Goal: Task Accomplishment & Management: Use online tool/utility

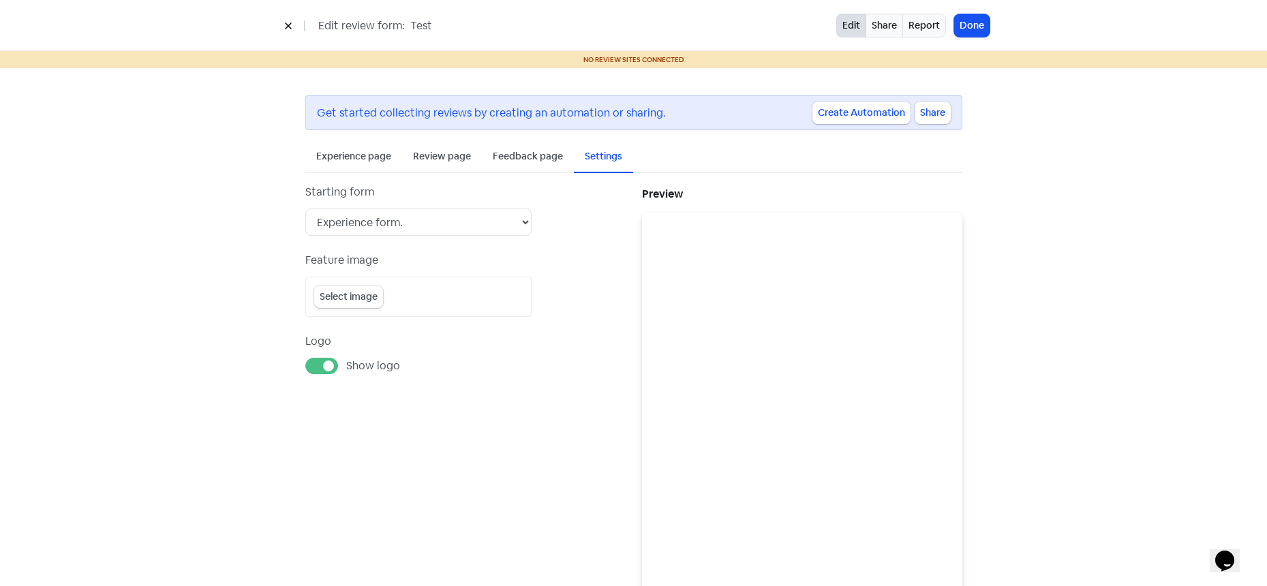
click at [446, 220] on select "Experience form. Review form (experience & feedback form disabled). Feedback fo…" at bounding box center [418, 221] width 226 height 27
click at [360, 298] on button "Select image" at bounding box center [348, 296] width 69 height 22
click at [866, 114] on button "Create Automation" at bounding box center [861, 113] width 98 height 22
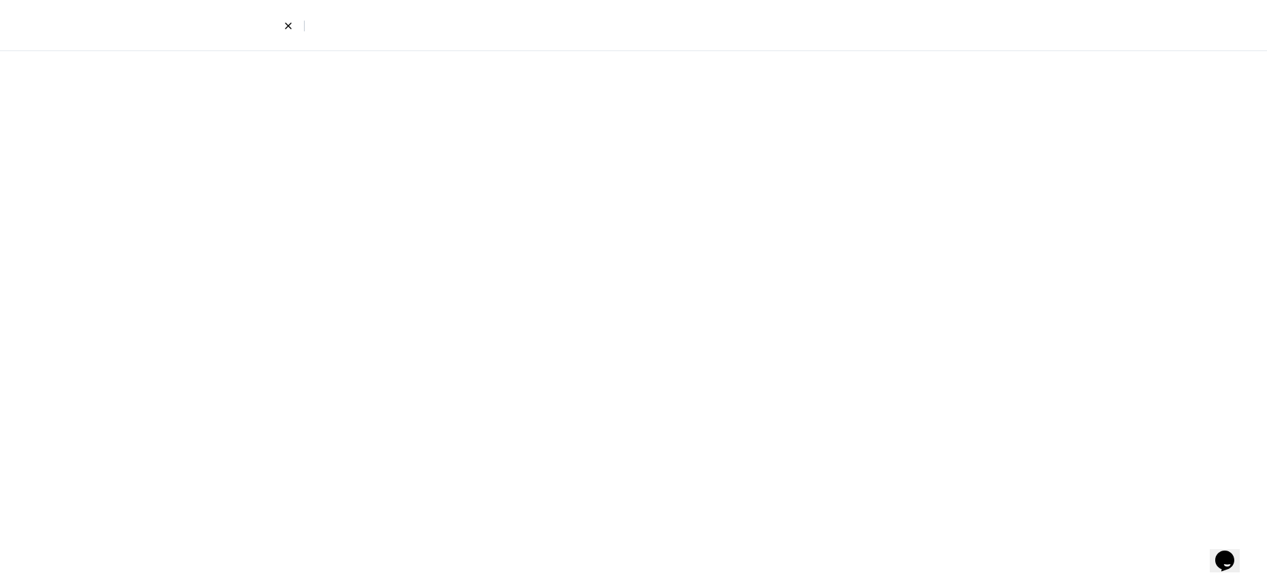
select select "3721"
select select "3"
select select "7"
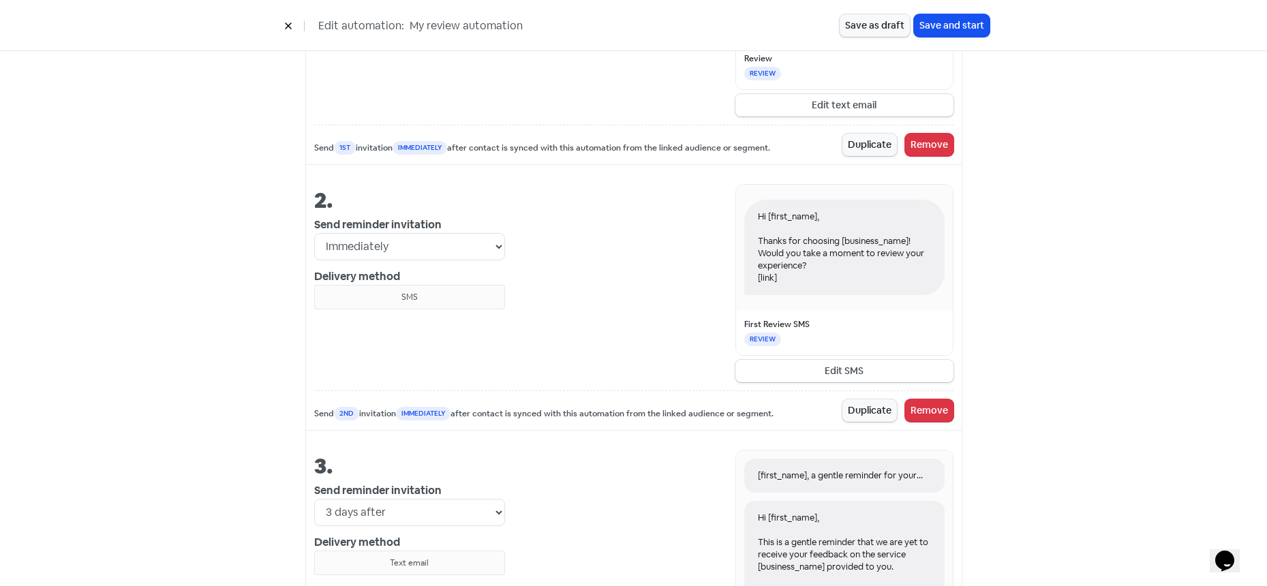
scroll to position [888, 0]
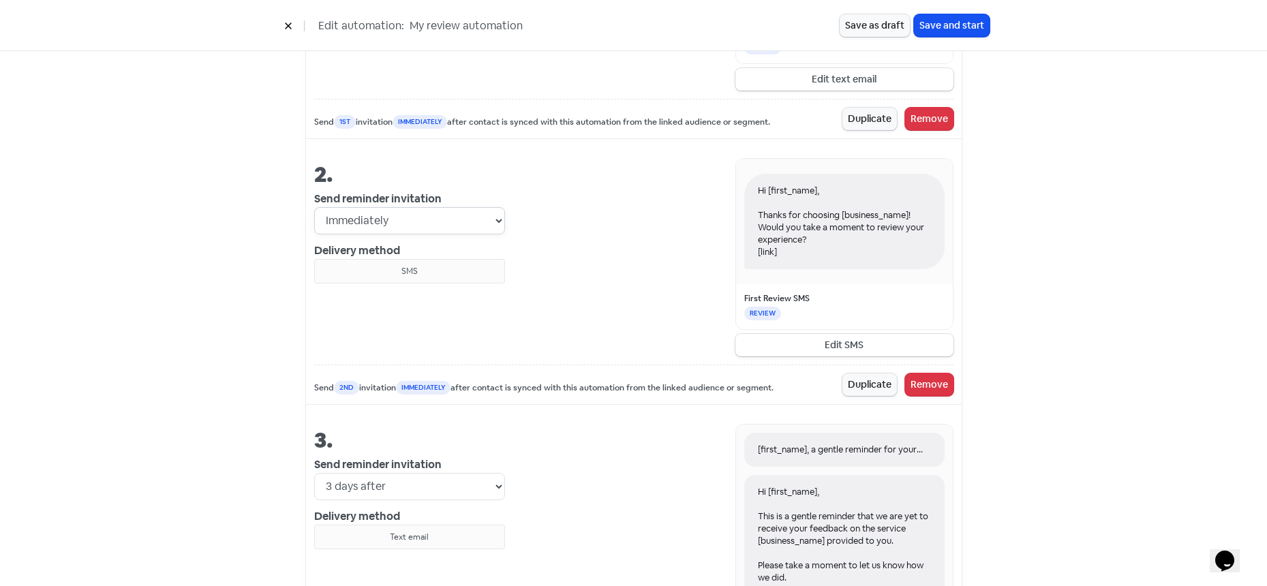
click at [491, 219] on select "Immediately 1 day after 2 days after 3 days after 4 days after 5 days after 6 d…" at bounding box center [409, 220] width 191 height 27
click at [546, 217] on div "Hi [first_name], Thanks for choosing [business_name]! Would you take a moment t…" at bounding box center [729, 257] width 448 height 198
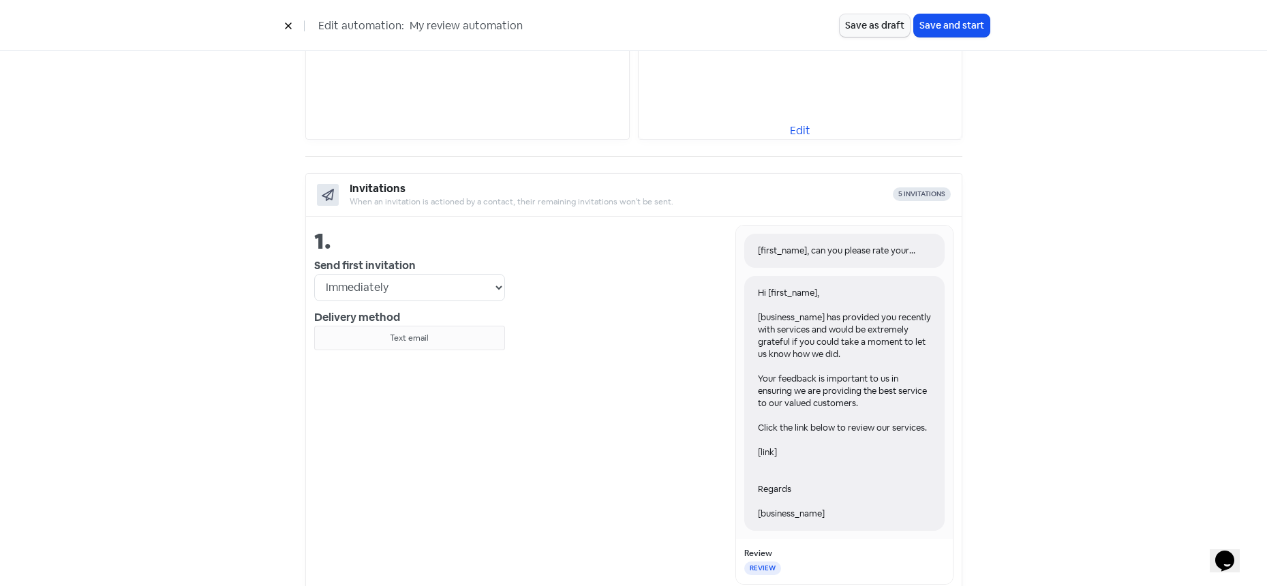
scroll to position [367, 0]
drag, startPoint x: 527, startPoint y: 202, endPoint x: 679, endPoint y: 198, distance: 151.3
click at [679, 198] on div "When an invitation is actioned by a contact, their remaining invitations won't …" at bounding box center [621, 202] width 543 height 12
click at [677, 223] on div "1. Send first invitation Immediately 1 day after 2 days after 3 days after 4 da…" at bounding box center [633, 438] width 655 height 443
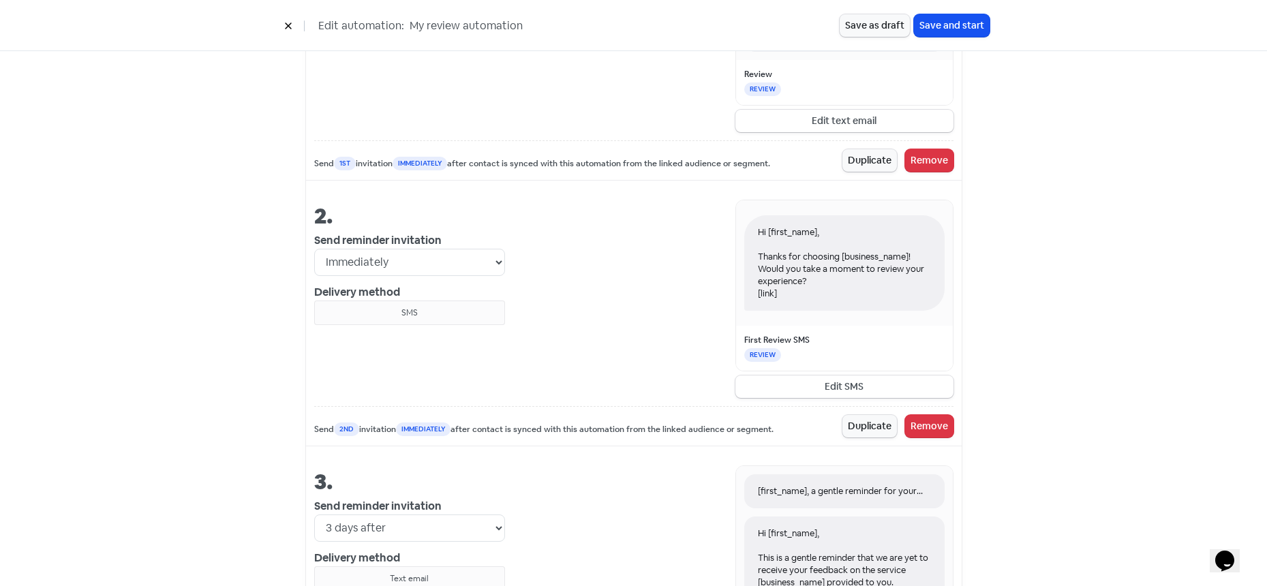
scroll to position [851, 0]
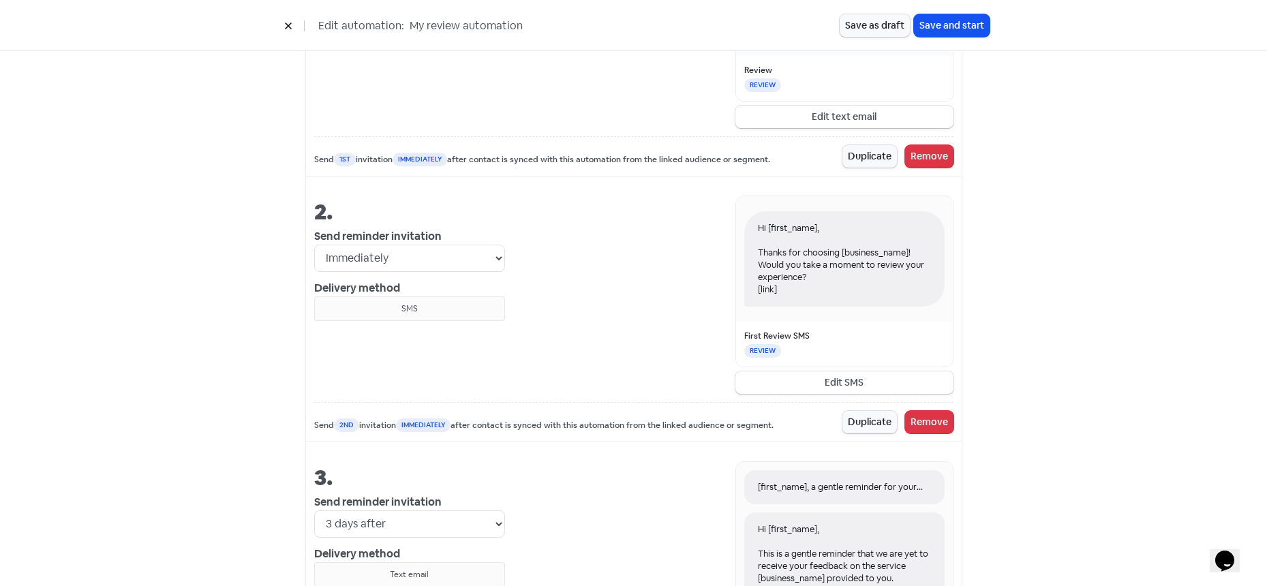
drag, startPoint x: 745, startPoint y: 251, endPoint x: 851, endPoint y: 253, distance: 106.3
click at [851, 253] on div "Hi [first_name], Thanks for choosing [business_name]! Would you take a moment t…" at bounding box center [844, 258] width 200 height 95
drag, startPoint x: 814, startPoint y: 278, endPoint x: 755, endPoint y: 240, distance: 70.5
click at [757, 239] on div "Hi [first_name], Thanks for choosing [business_name]! Would you take a moment t…" at bounding box center [844, 258] width 200 height 95
click at [674, 263] on div "Hi [first_name], Thanks for choosing [business_name]! Would you take a moment t…" at bounding box center [729, 295] width 448 height 198
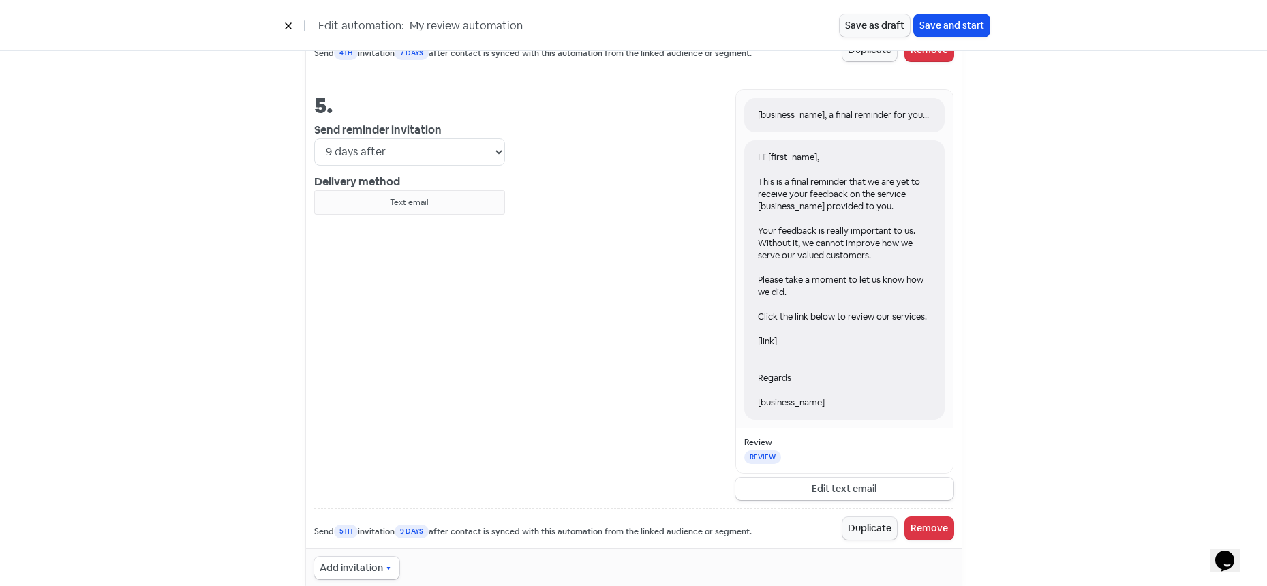
scroll to position [1984, 0]
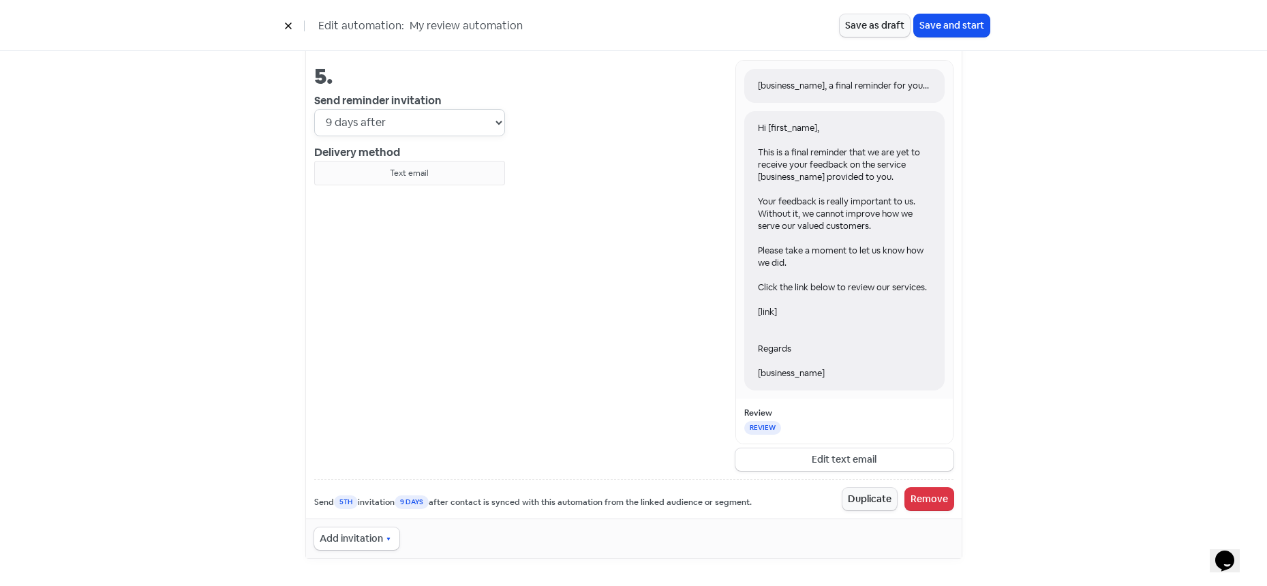
click at [461, 125] on select "Immediately 1 day after 2 days after 3 days after 4 days after 5 days after 6 d…" at bounding box center [409, 122] width 191 height 27
select select "14"
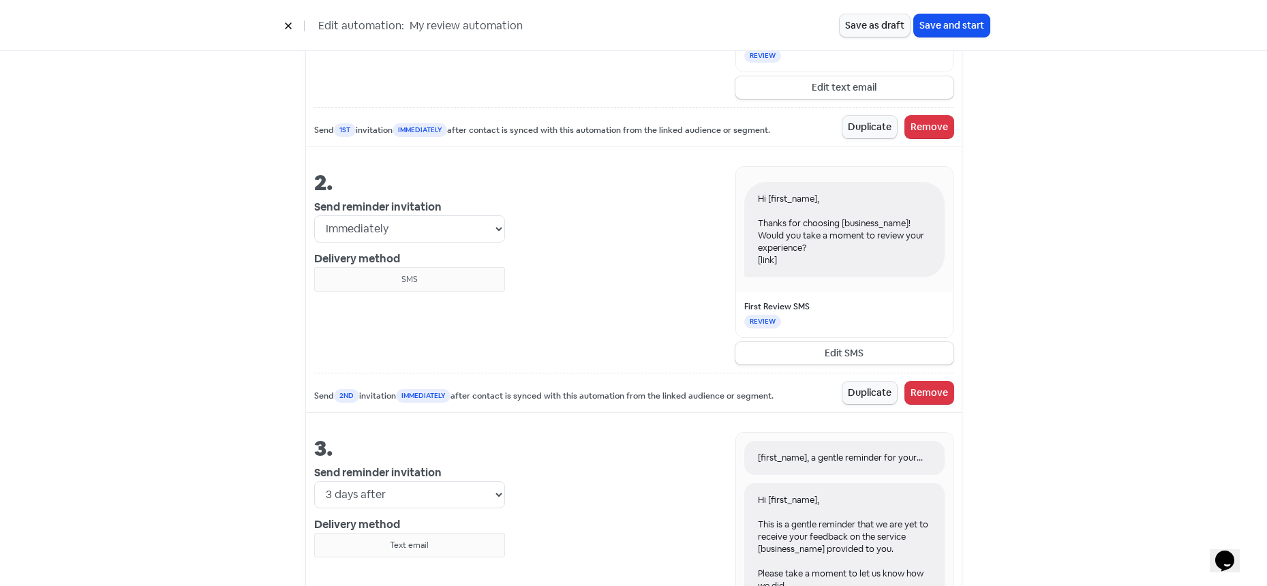
scroll to position [938, 0]
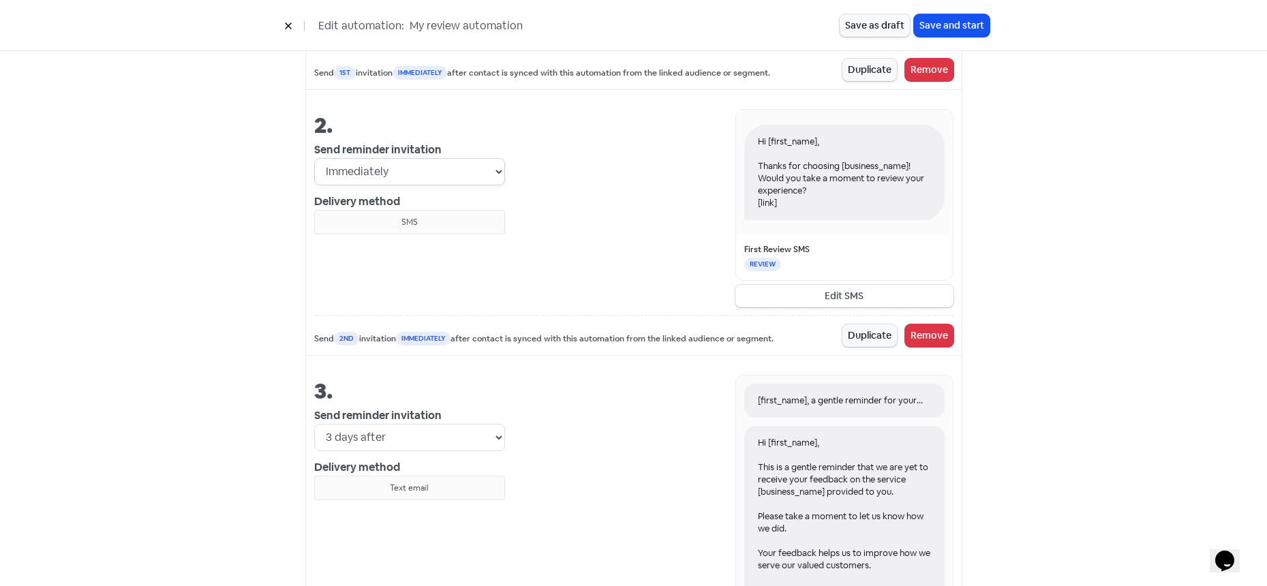
click at [482, 172] on select "Immediately 1 day after 2 days after 3 days after 4 days after 5 days after 6 d…" at bounding box center [409, 171] width 191 height 27
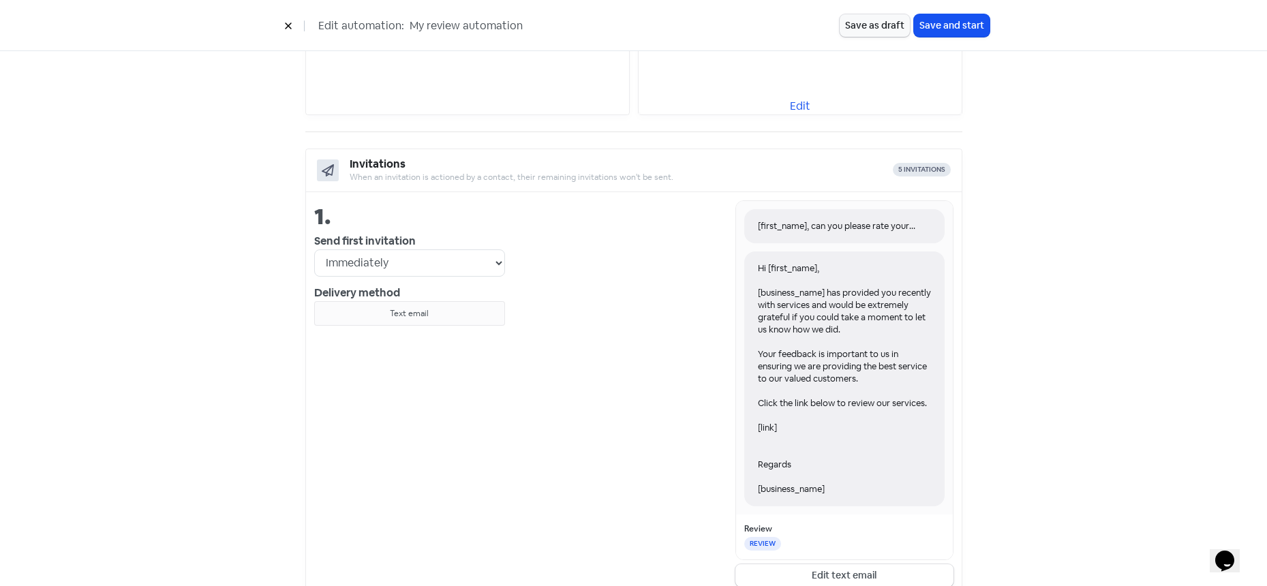
scroll to position [402, 0]
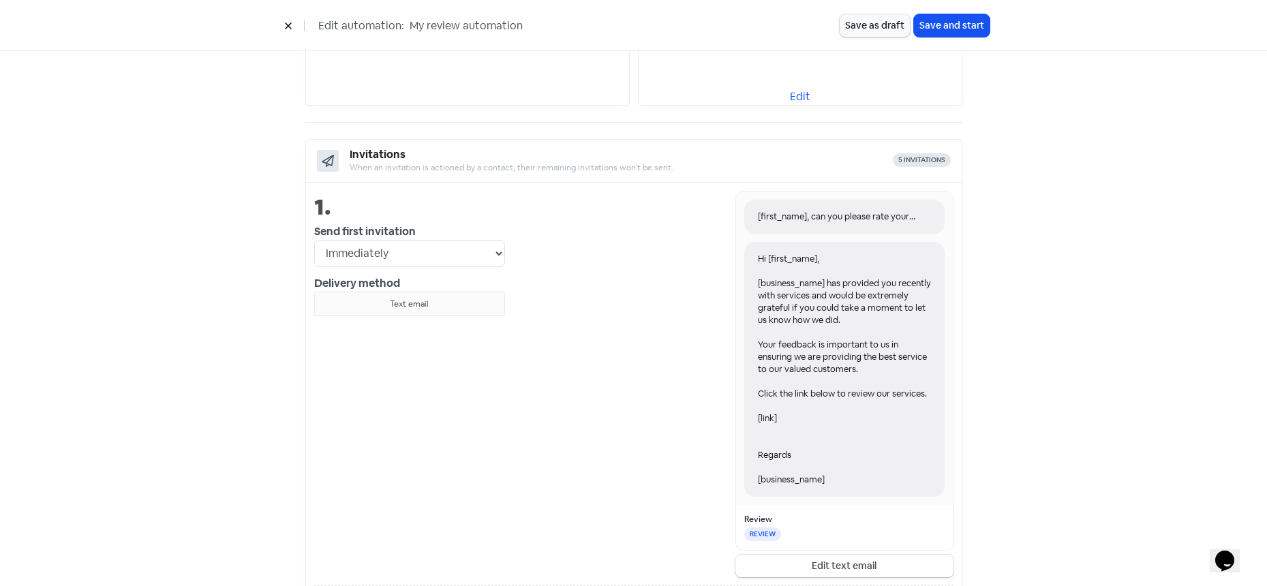
click at [850, 214] on div "[first_name], can you please rate your experience with [business_name]?" at bounding box center [844, 217] width 173 height 12
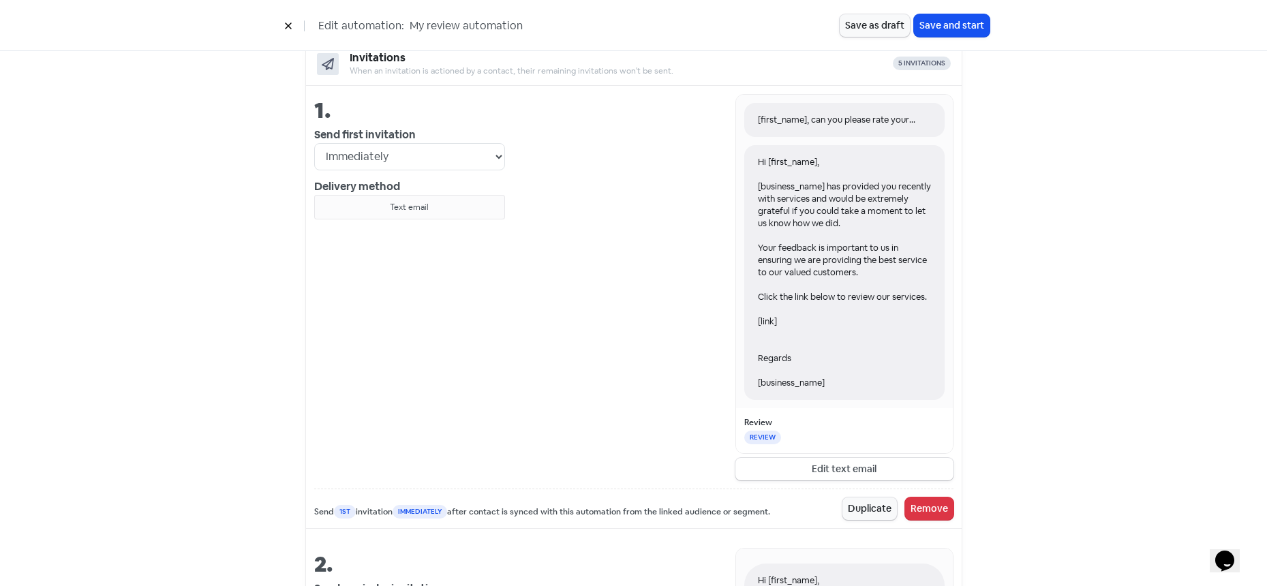
scroll to position [519, 0]
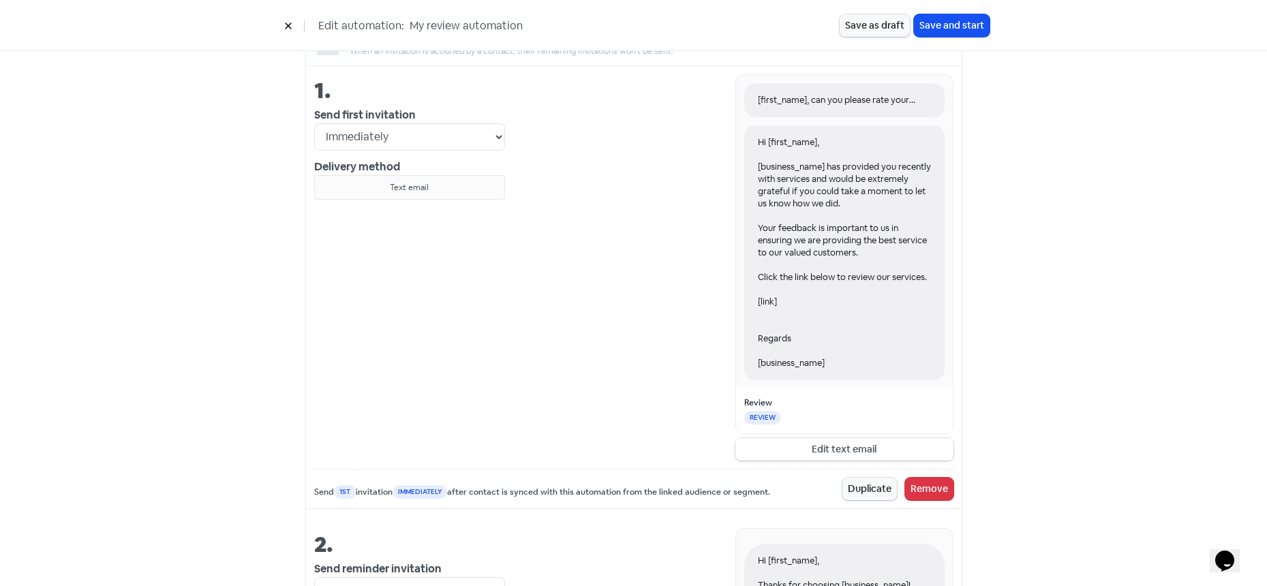
click at [846, 452] on button "Edit text email" at bounding box center [844, 449] width 218 height 22
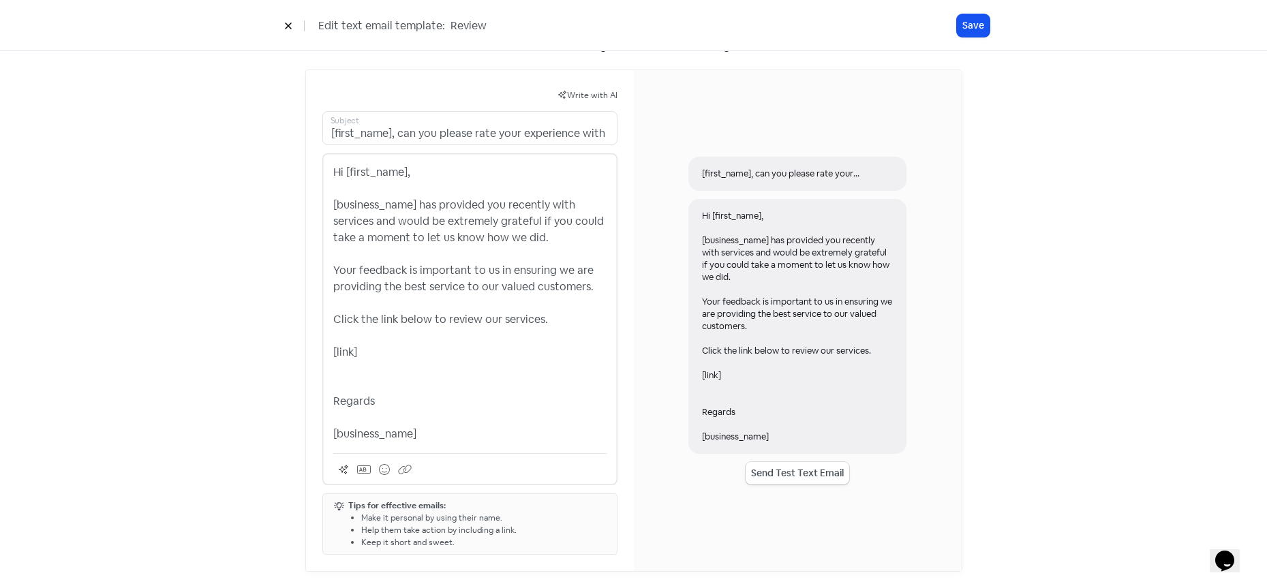
scroll to position [61, 0]
